Goal: Go to known website: Access a specific website the user already knows

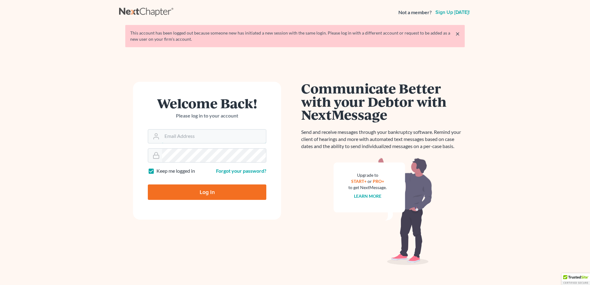
type input "[PERSON_NAME][EMAIL_ADDRESS][DOMAIN_NAME]"
click at [194, 190] on input "Log In" at bounding box center [207, 191] width 118 height 15
type input "Thinking..."
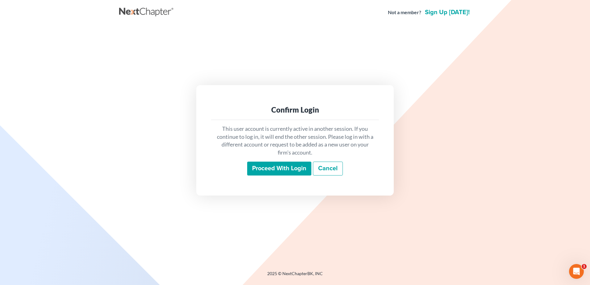
click at [273, 171] on input "Proceed with login" at bounding box center [279, 169] width 64 height 14
